Goal: Task Accomplishment & Management: Manage account settings

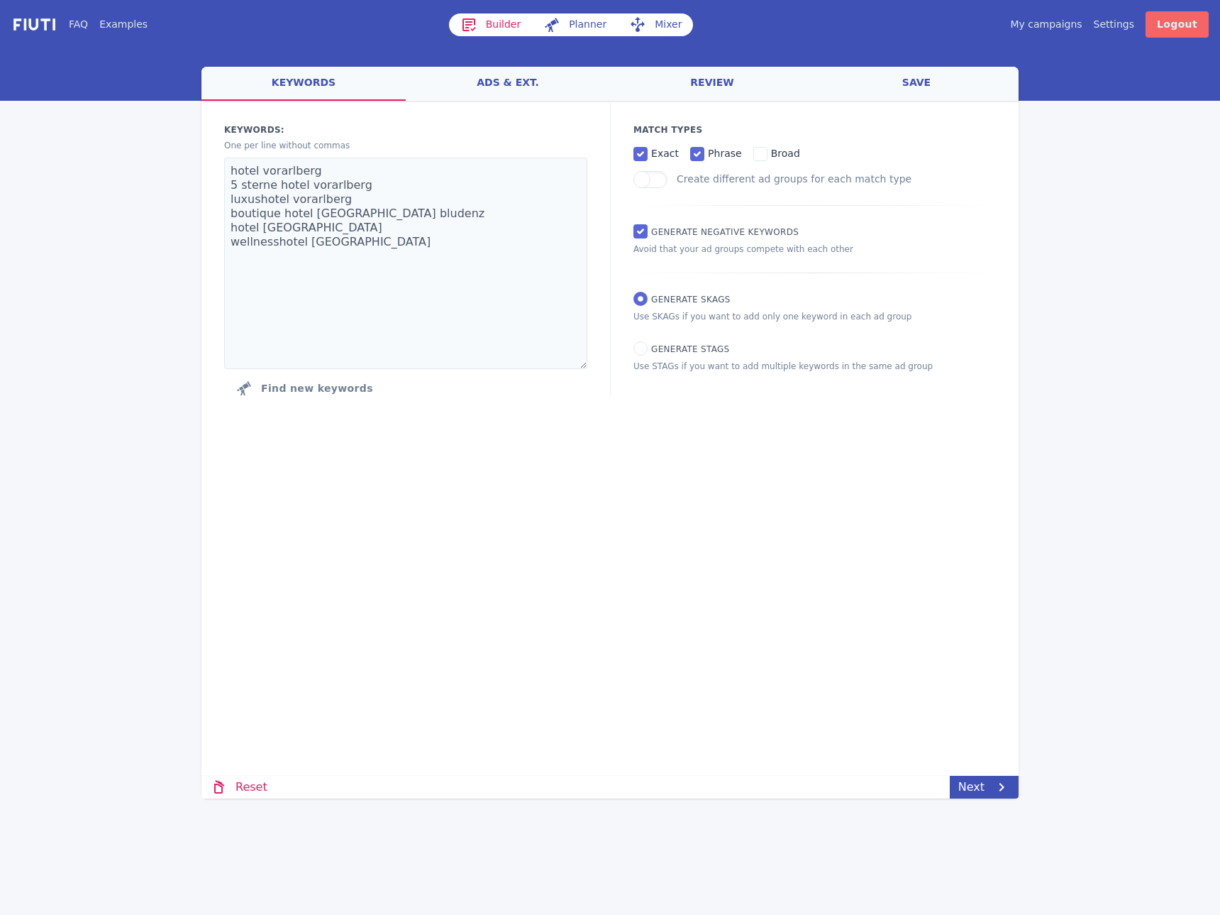
click at [1171, 28] on link "Logout" at bounding box center [1177, 24] width 63 height 26
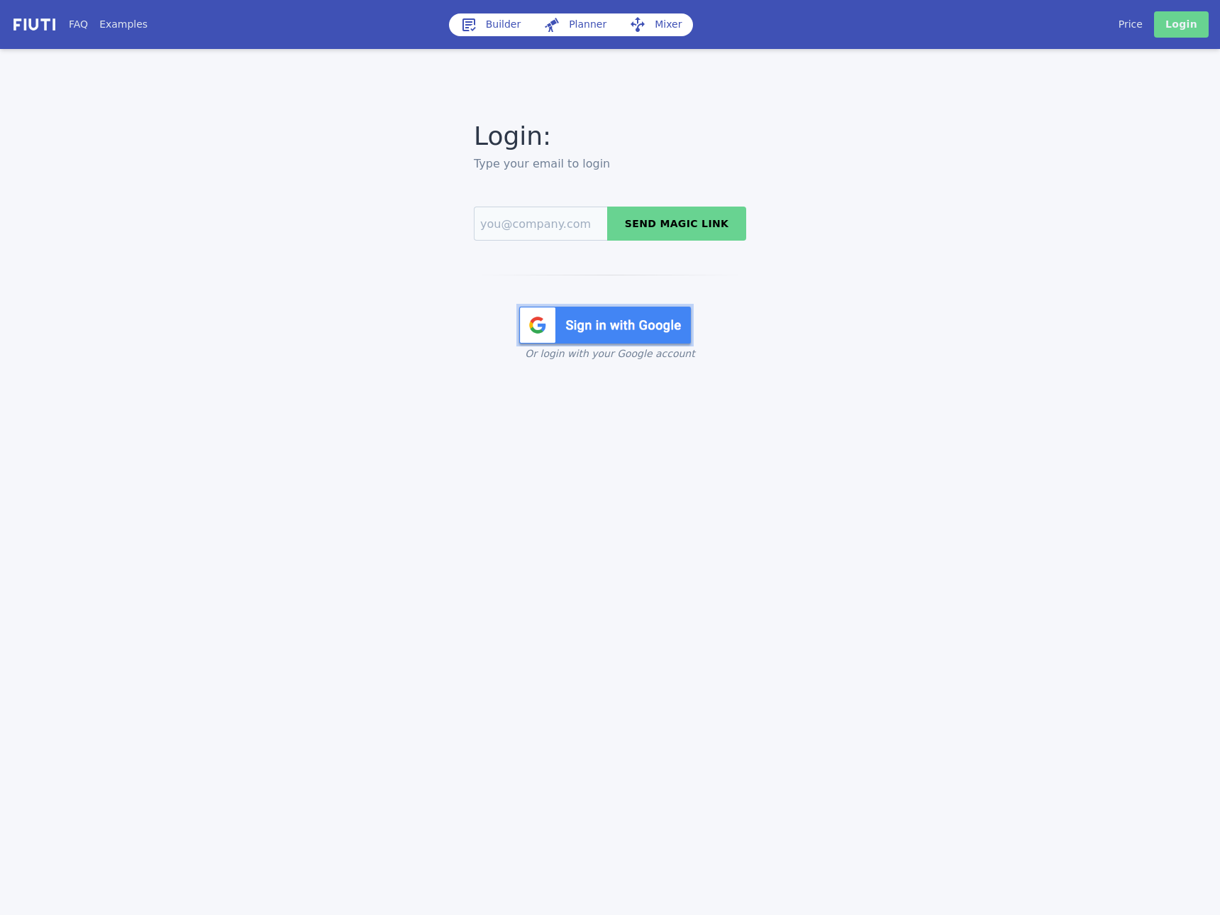
click at [1179, 33] on link "Login" at bounding box center [1181, 24] width 55 height 26
click at [489, 214] on input "Email" at bounding box center [540, 223] width 133 height 34
type input "[PERSON_NAME][EMAIL_ADDRESS][DOMAIN_NAME]"
click at [674, 223] on button "Send magic link" at bounding box center [676, 223] width 139 height 34
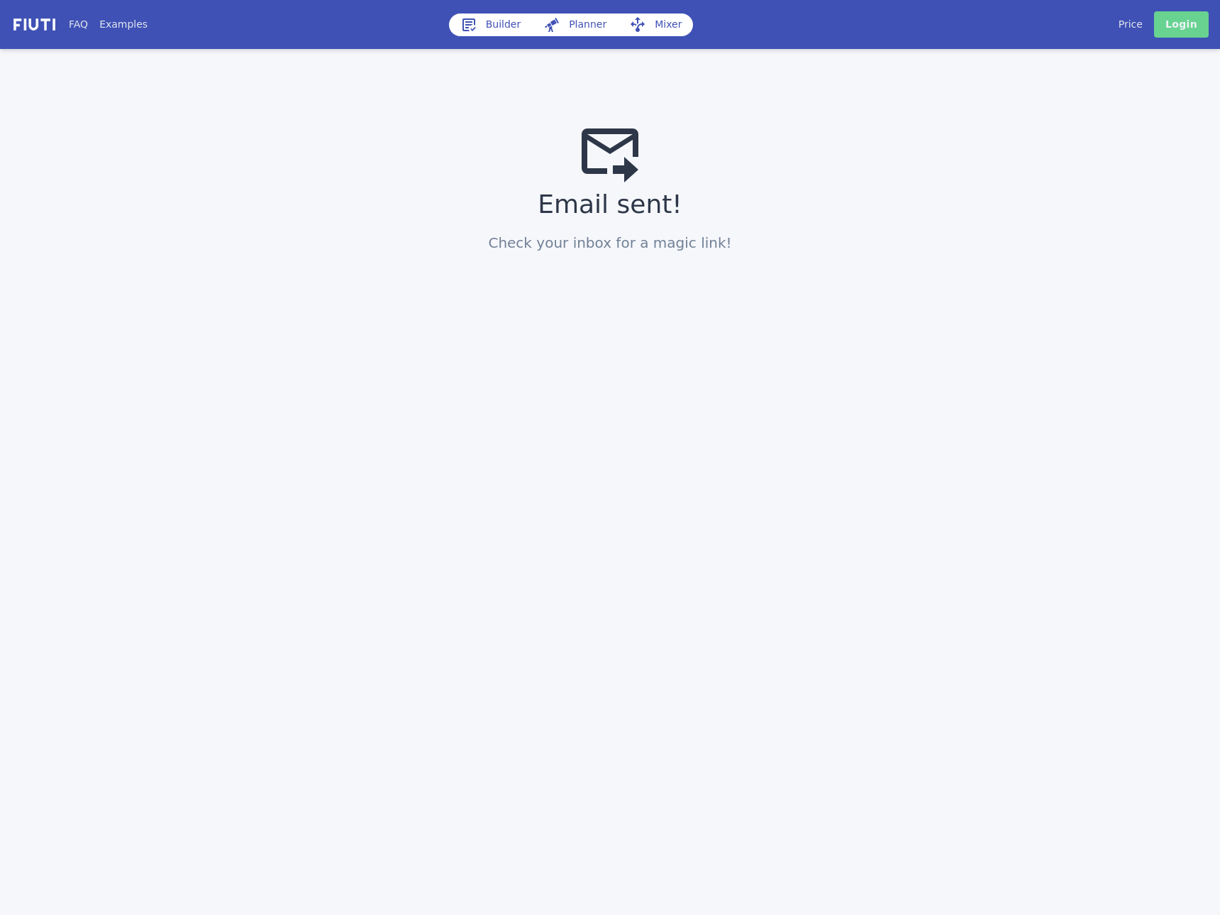
click at [1175, 34] on link "Login" at bounding box center [1181, 24] width 55 height 26
click at [1182, 27] on link "Login" at bounding box center [1181, 24] width 55 height 26
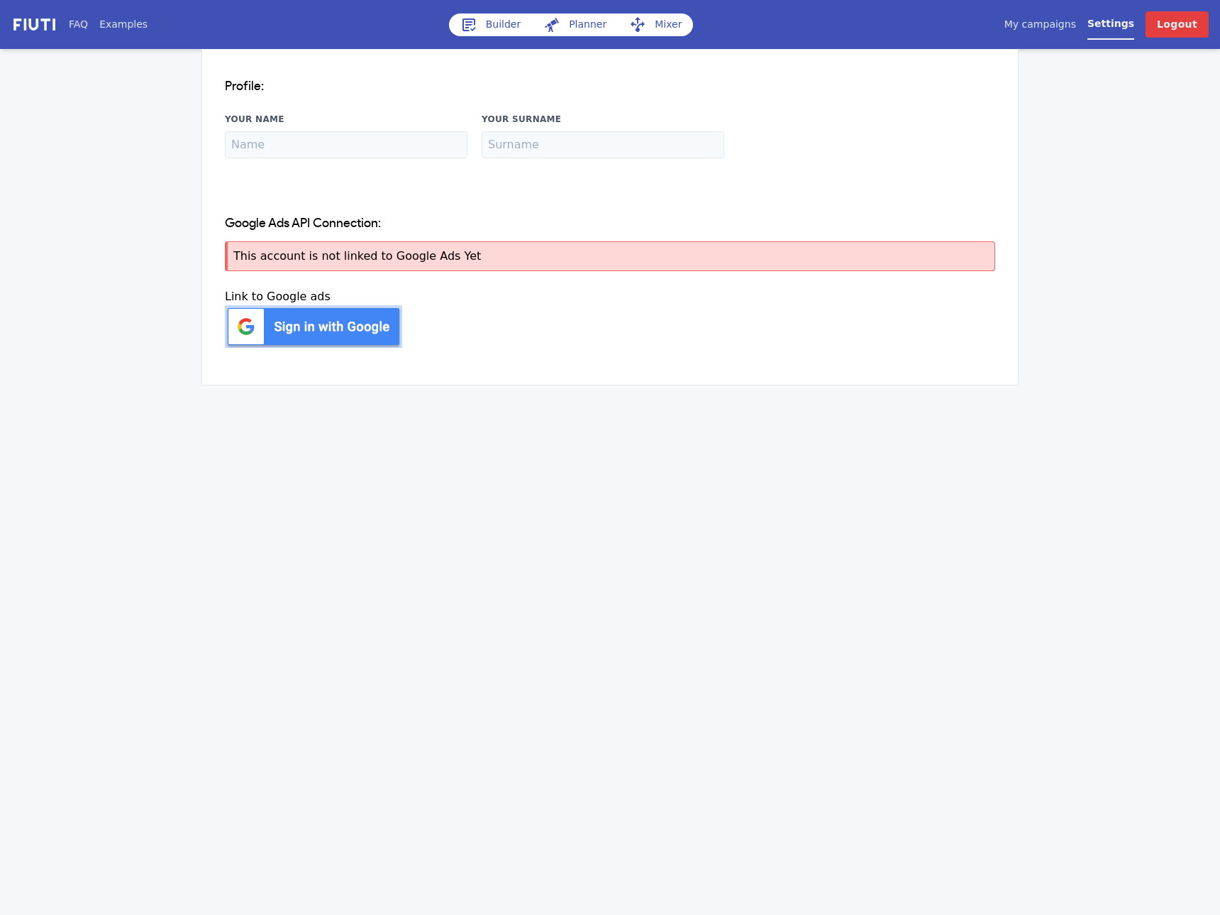
click at [618, 362] on div "Google Ads API Connection: This account is not linked to Google Ads Yet Change …" at bounding box center [610, 286] width 816 height 198
click at [1054, 33] on div "My campaigns Price Settings Login Logout" at bounding box center [1019, 24] width 380 height 26
click at [1054, 26] on link "My campaigns" at bounding box center [1041, 24] width 72 height 15
